Goal: Transaction & Acquisition: Purchase product/service

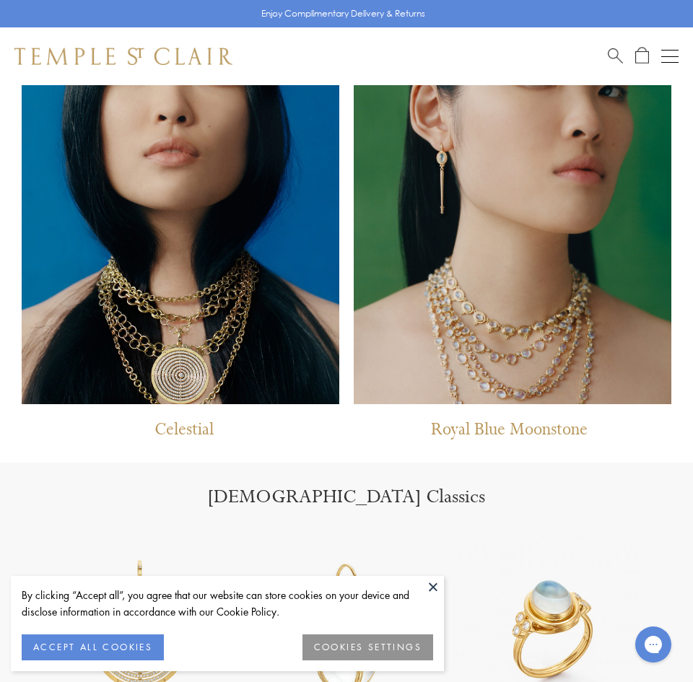
click at [172, 337] on img at bounding box center [181, 193] width 318 height 421
click at [667, 57] on button "Open navigation" at bounding box center [669, 56] width 17 height 17
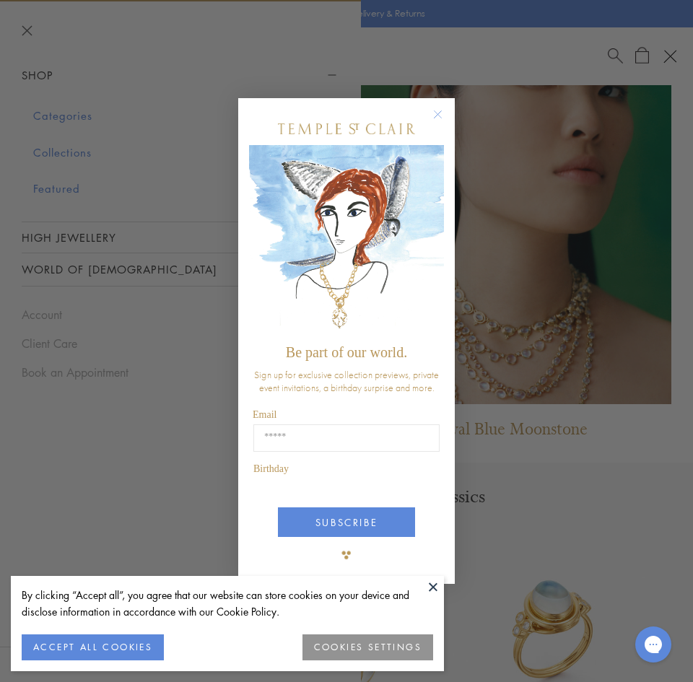
click at [75, 152] on div "Close dialog Be part of our world. Sign up for exclusive collection previews, p…" at bounding box center [346, 341] width 693 height 682
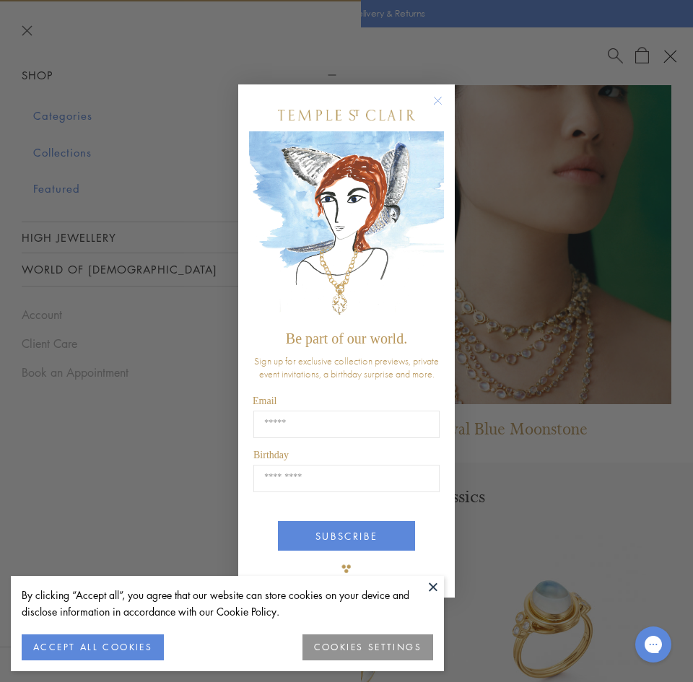
click at [439, 104] on circle "Close dialog" at bounding box center [438, 100] width 17 height 17
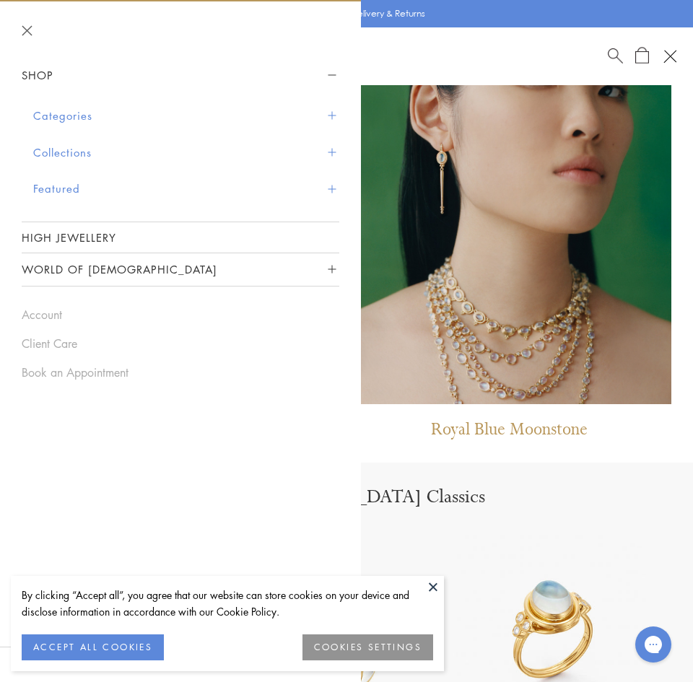
click at [69, 150] on button "Collections" at bounding box center [186, 152] width 306 height 37
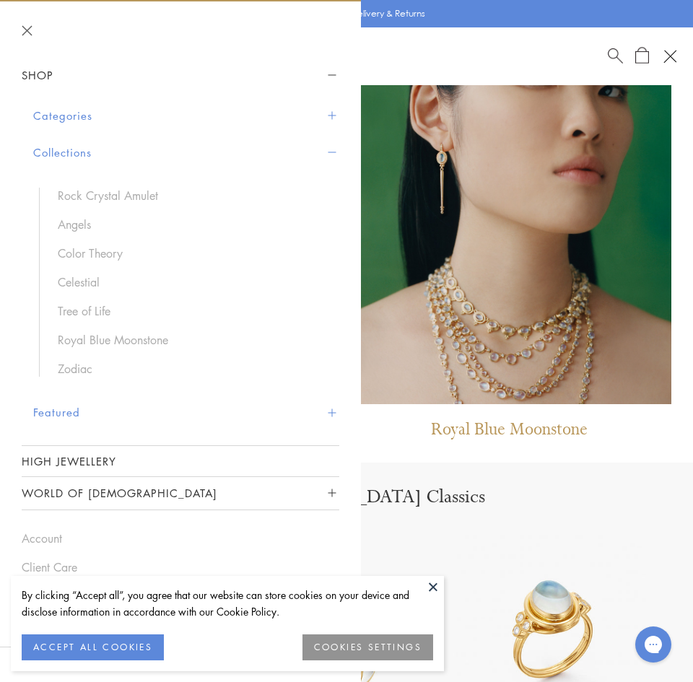
click at [77, 121] on button "Categories" at bounding box center [186, 115] width 306 height 37
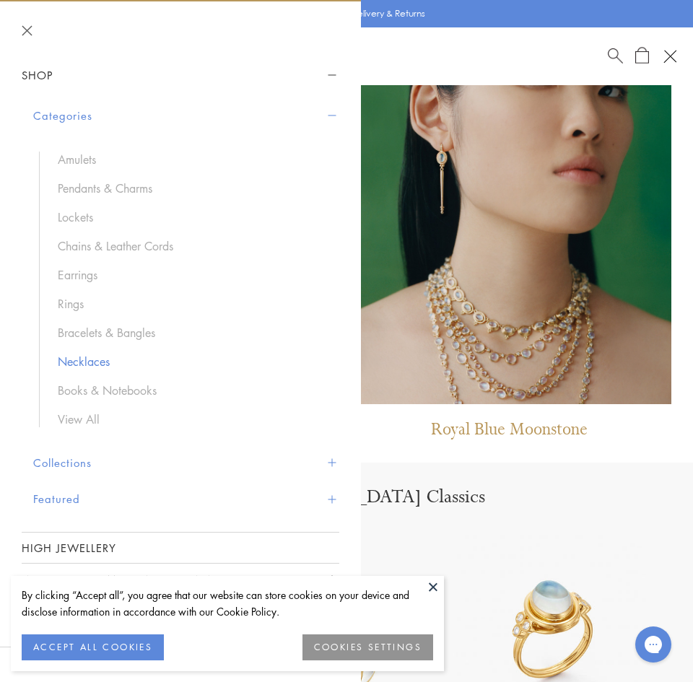
click at [76, 356] on link "Necklaces" at bounding box center [191, 362] width 267 height 16
